Goal: Task Accomplishment & Management: Use online tool/utility

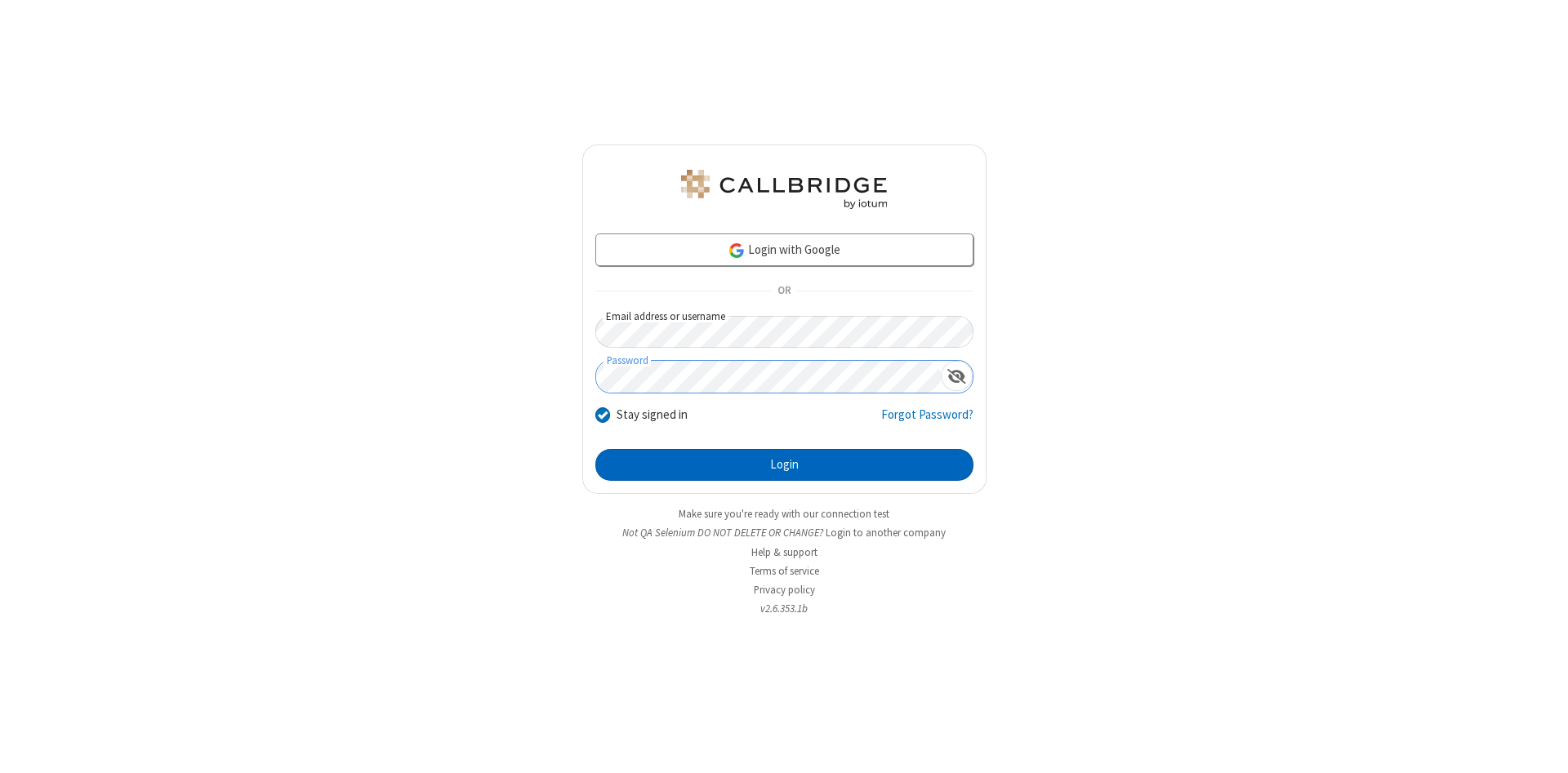
click at [784, 466] on button "Login" at bounding box center [784, 466] width 378 height 33
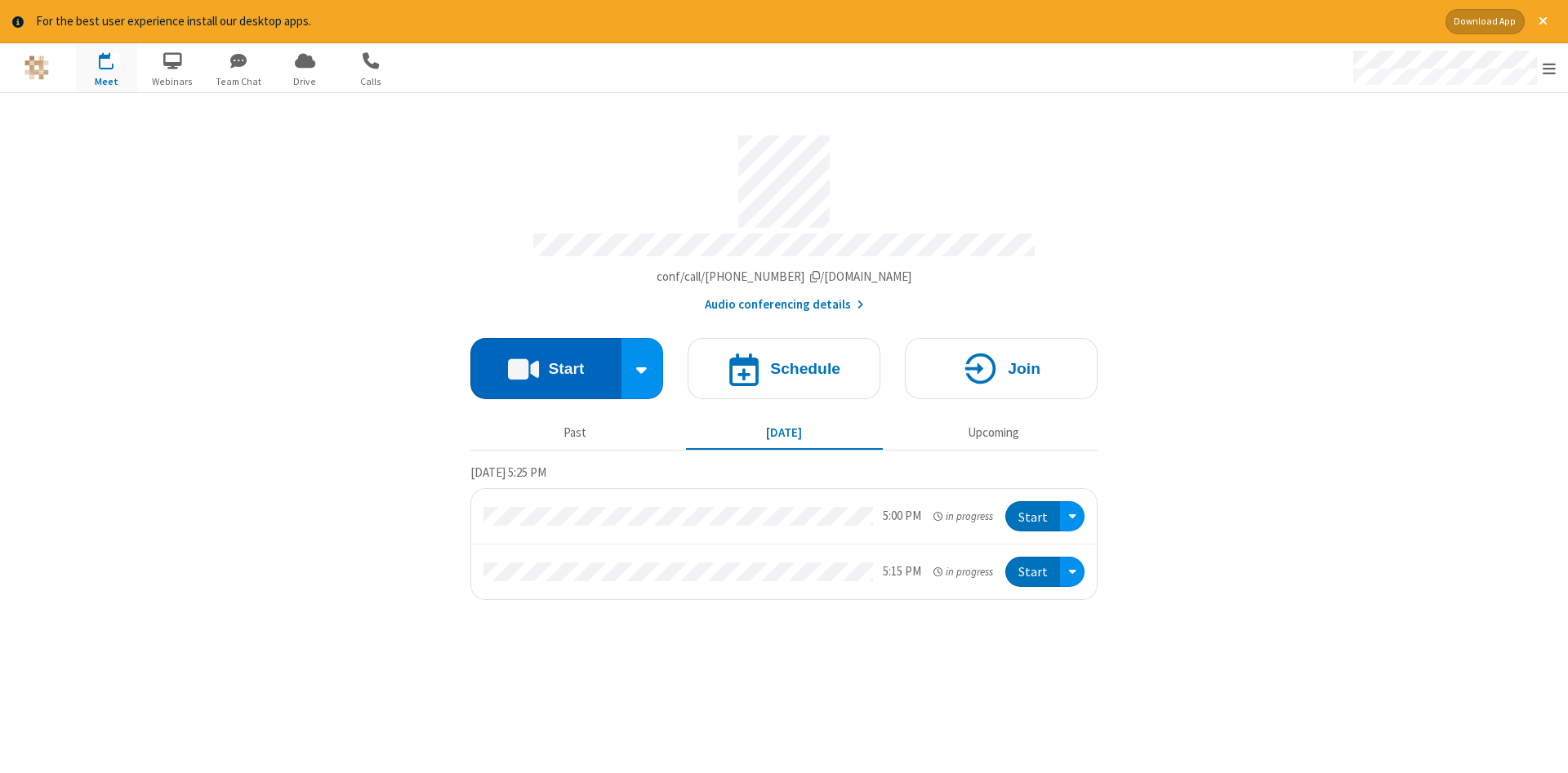
click at [546, 363] on button "Start" at bounding box center [546, 368] width 151 height 61
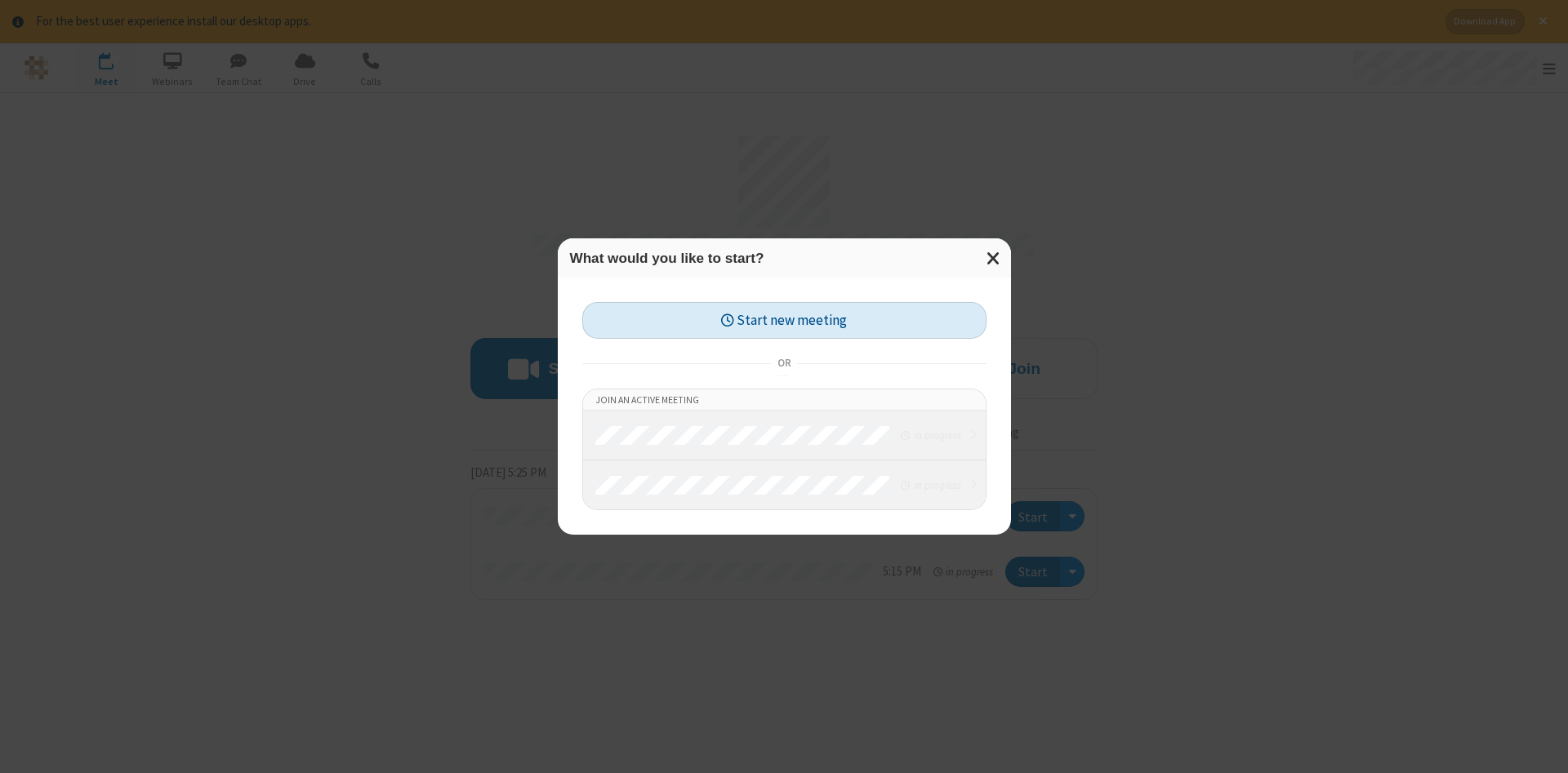
click at [784, 320] on button "Start new meeting" at bounding box center [784, 321] width 404 height 37
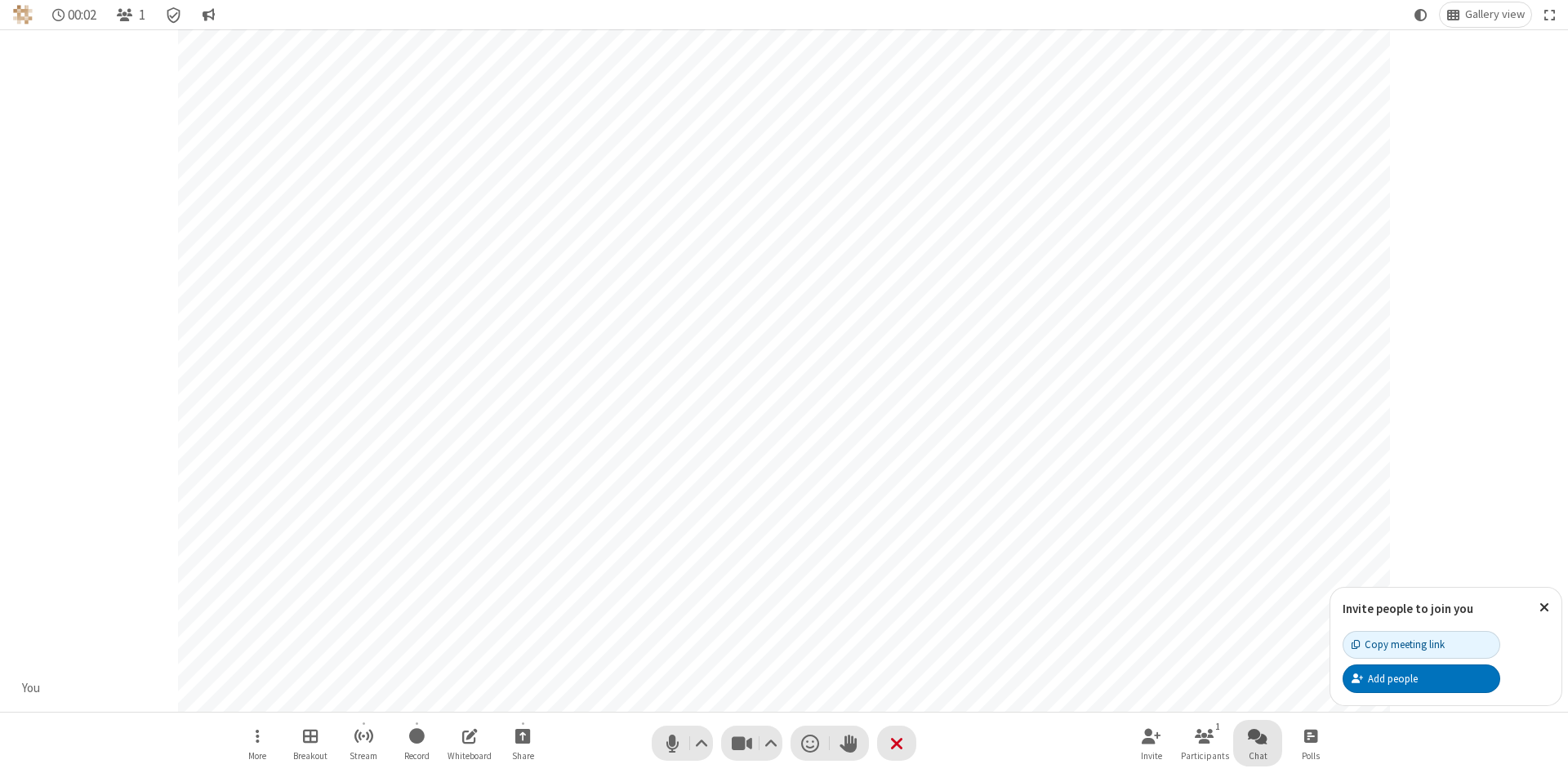
click at [1257, 736] on span "Open chat" at bounding box center [1257, 736] width 19 height 20
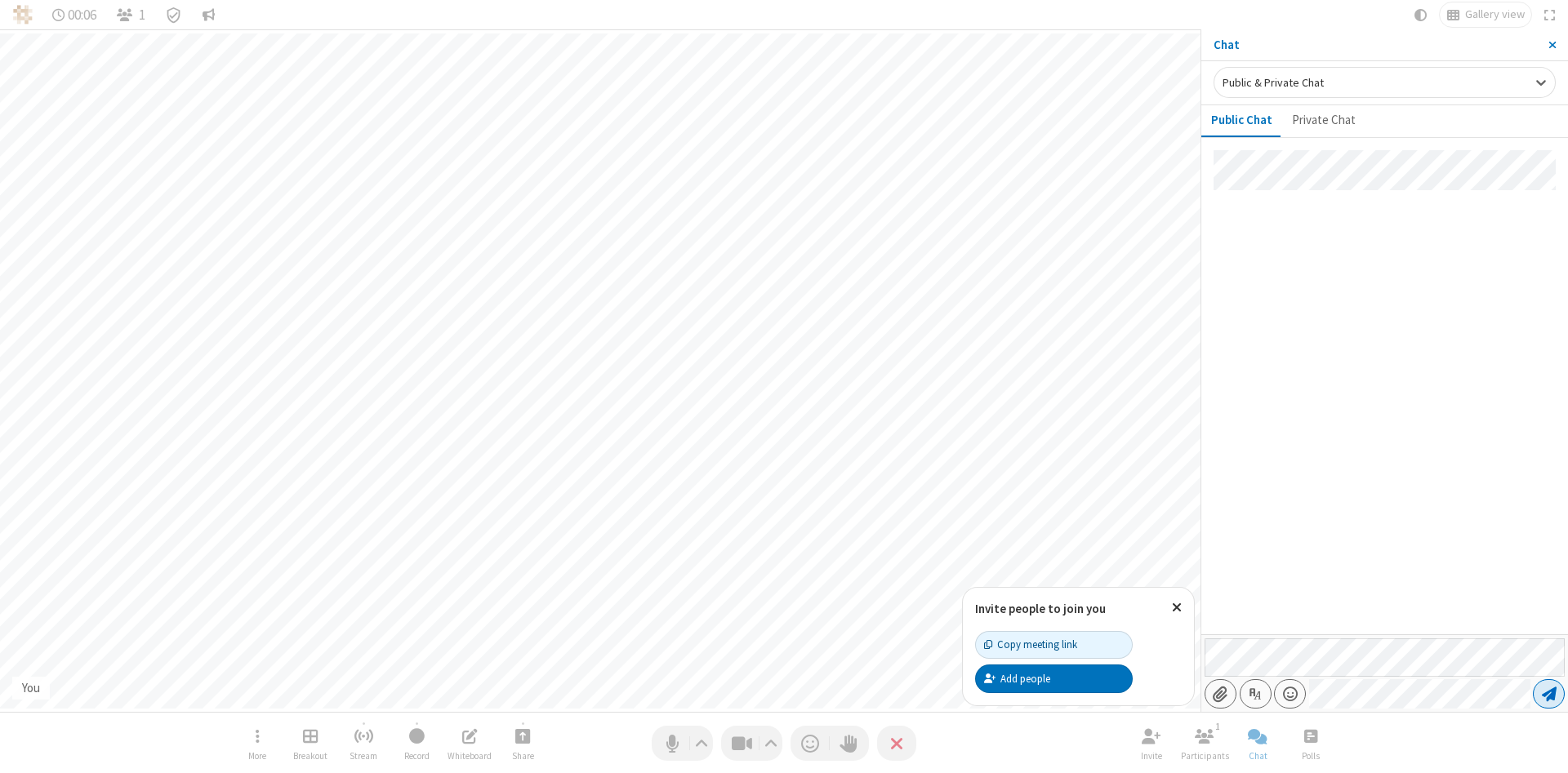
click at [1548, 694] on span "Send message" at bounding box center [1549, 694] width 15 height 17
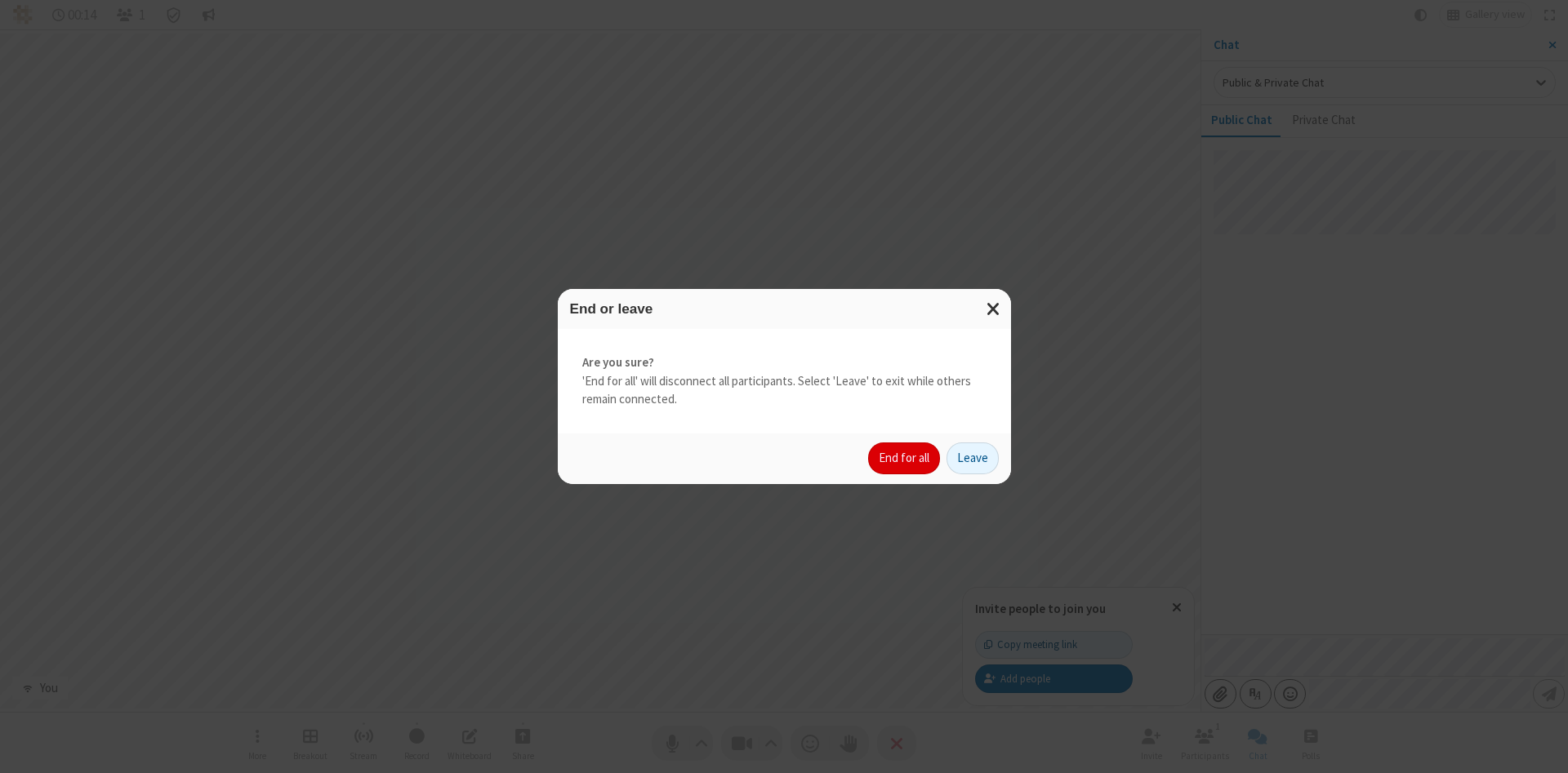
click at [904, 458] on button "End for all" at bounding box center [904, 459] width 72 height 33
